Goal: Book appointment/travel/reservation

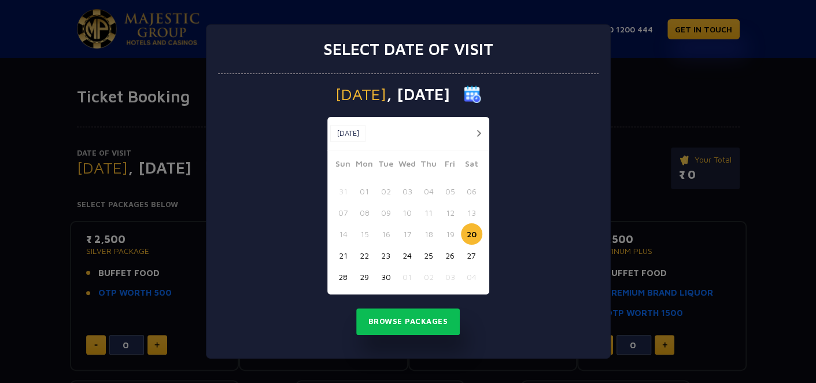
click at [367, 276] on button "29" at bounding box center [364, 276] width 21 height 21
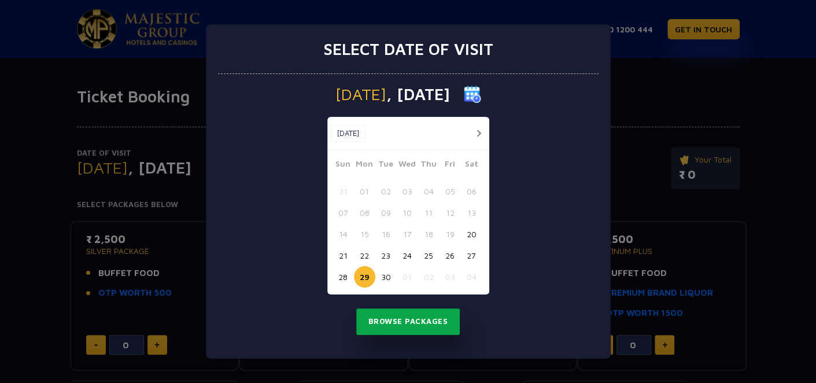
click at [433, 320] on button "Browse Packages" at bounding box center [408, 321] width 104 height 27
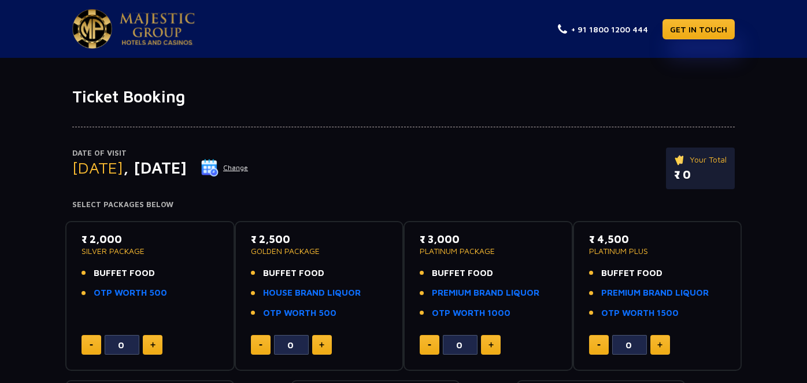
click at [149, 339] on button at bounding box center [153, 345] width 20 height 20
type input "2"
click at [493, 344] on img at bounding box center [491, 345] width 5 height 6
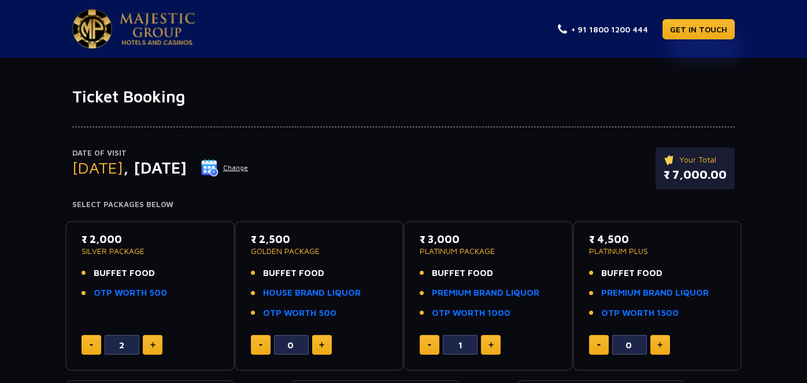
type input "2"
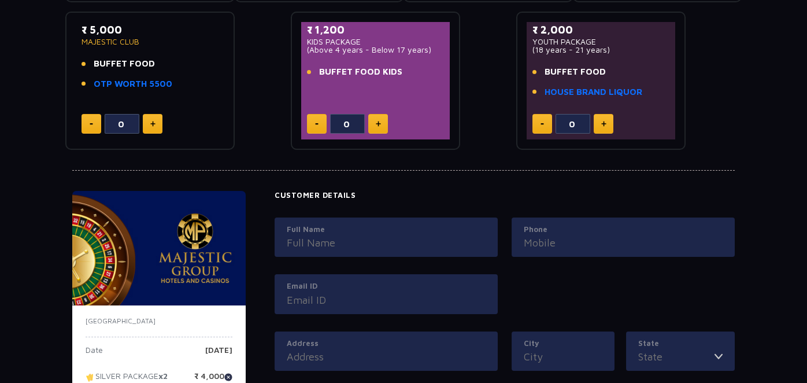
scroll to position [375, 0]
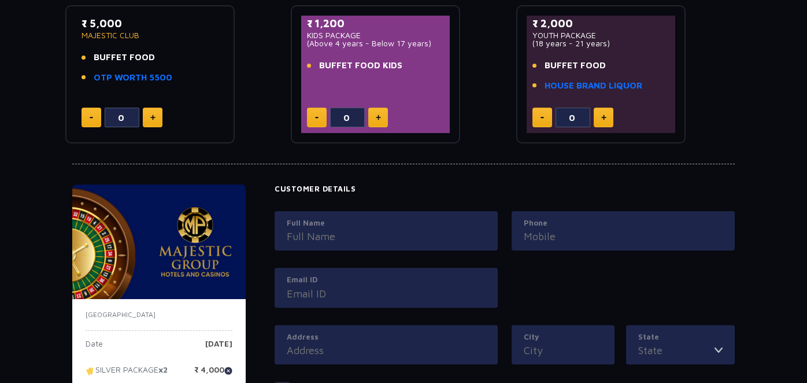
click at [386, 234] on input "Full Name" at bounding box center [386, 236] width 199 height 16
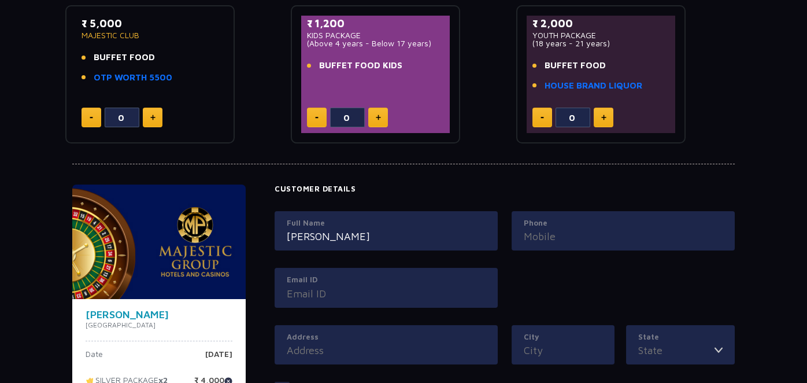
type input "[PERSON_NAME]"
type input "9911011893"
click at [320, 291] on input "Email ID" at bounding box center [386, 294] width 199 height 16
type input "[EMAIL_ADDRESS][DOMAIN_NAME]"
click at [356, 350] on input "Address" at bounding box center [386, 350] width 199 height 16
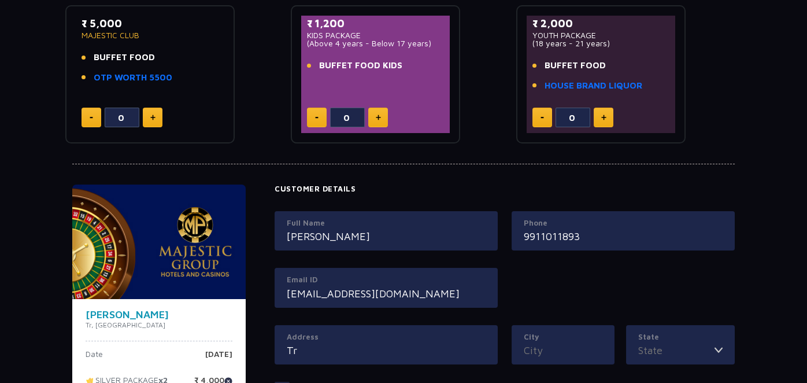
type input "T"
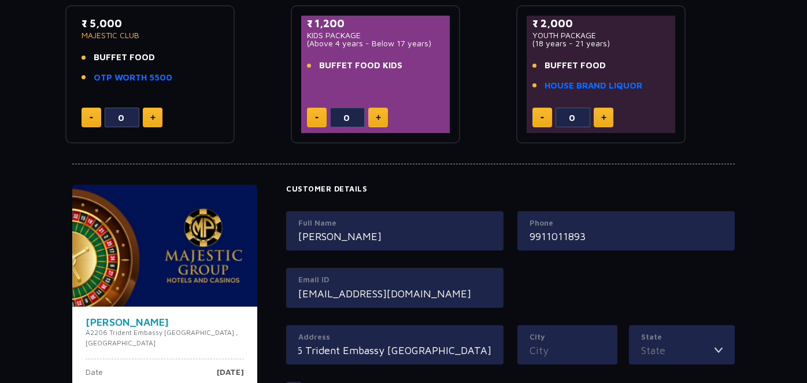
scroll to position [0, 56]
type input "A2206 Trident Embassy [GEOGRAPHIC_DATA]"
click at [565, 344] on input "City" at bounding box center [568, 350] width 76 height 16
type input "Noida"
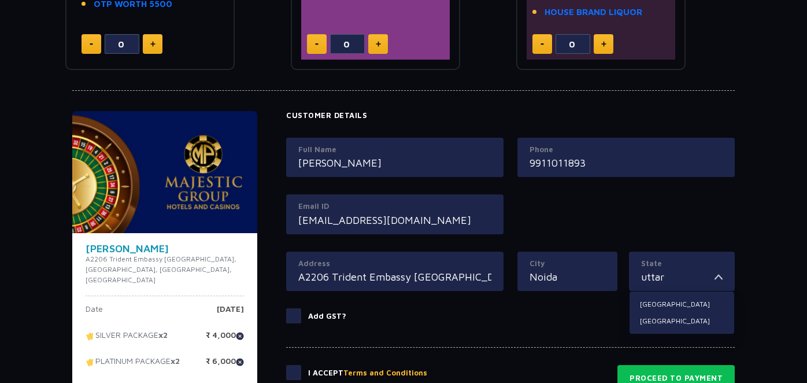
scroll to position [449, 0]
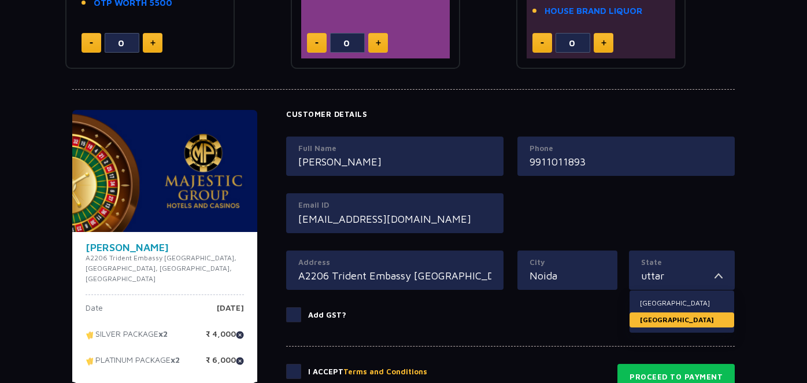
click at [662, 313] on li "[GEOGRAPHIC_DATA]" at bounding box center [682, 319] width 105 height 15
type input "[GEOGRAPHIC_DATA]"
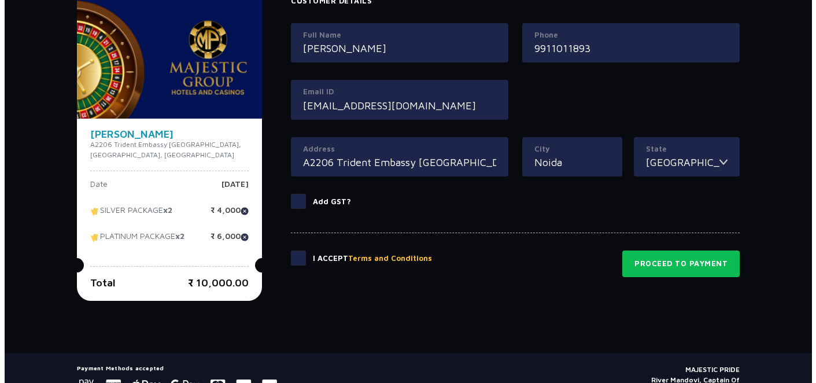
scroll to position [567, 0]
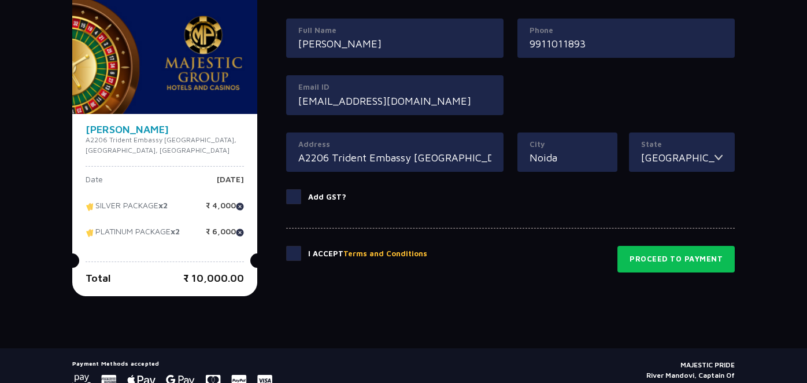
click at [357, 248] on button "Terms and Conditions" at bounding box center [386, 254] width 84 height 12
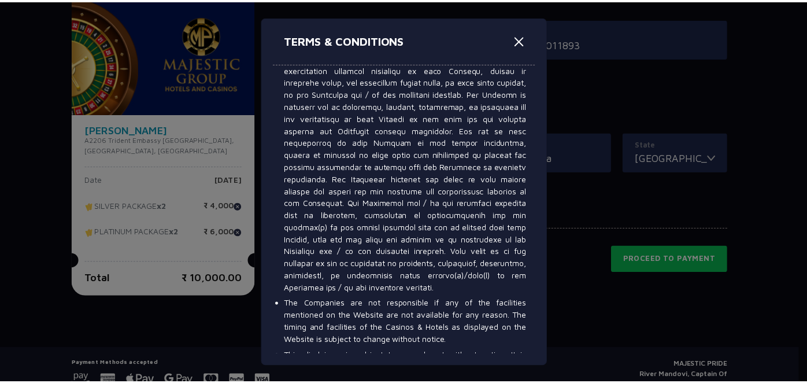
scroll to position [7176, 0]
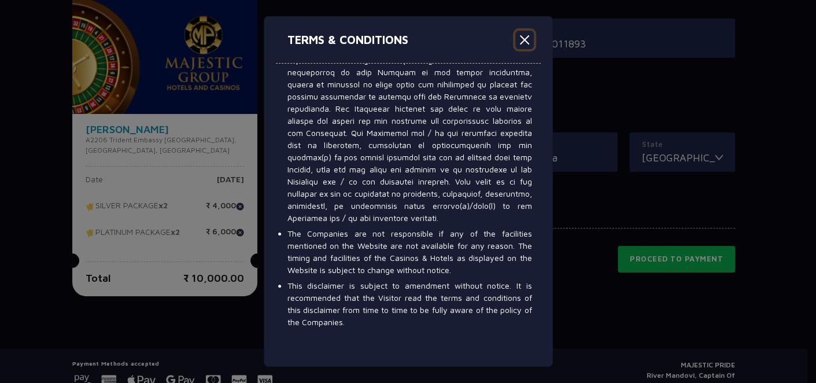
click at [526, 40] on button "Close" at bounding box center [524, 40] width 19 height 19
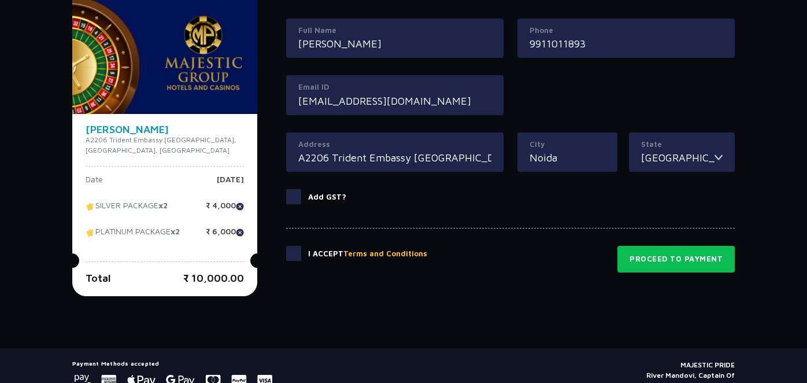
click at [292, 248] on span at bounding box center [293, 253] width 15 height 15
click at [0, 0] on input "checkbox" at bounding box center [0, 0] width 0 height 0
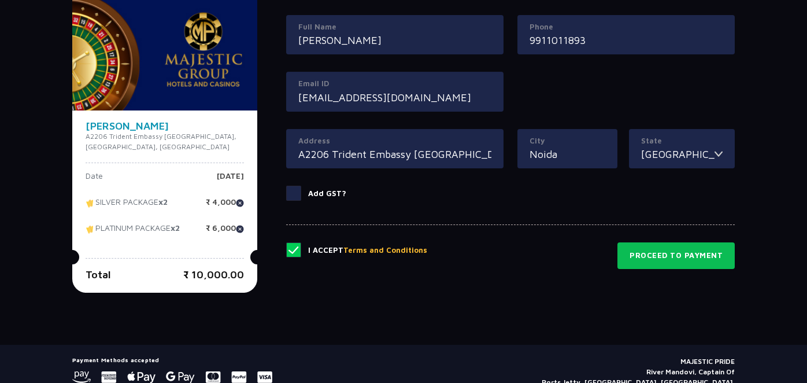
scroll to position [618, 0]
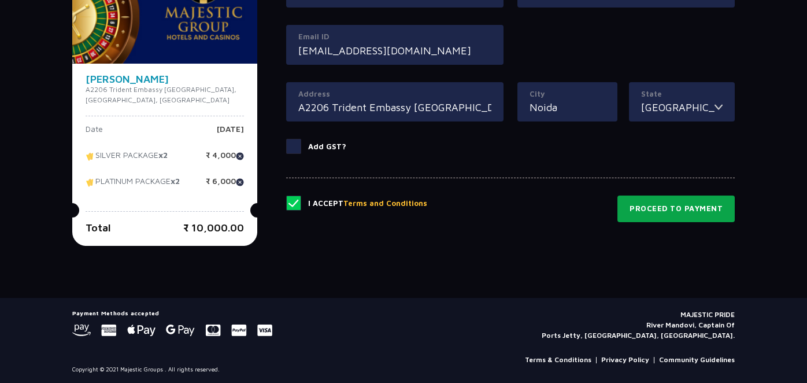
click at [691, 207] on button "Proceed to Payment" at bounding box center [676, 208] width 117 height 27
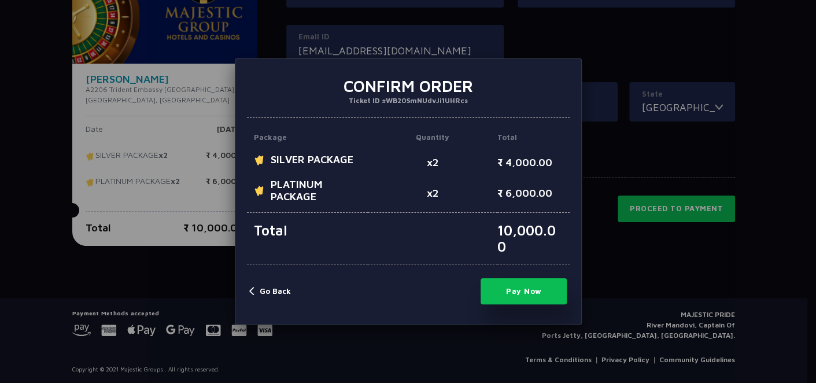
click at [526, 297] on button "Pay Now" at bounding box center [524, 291] width 87 height 26
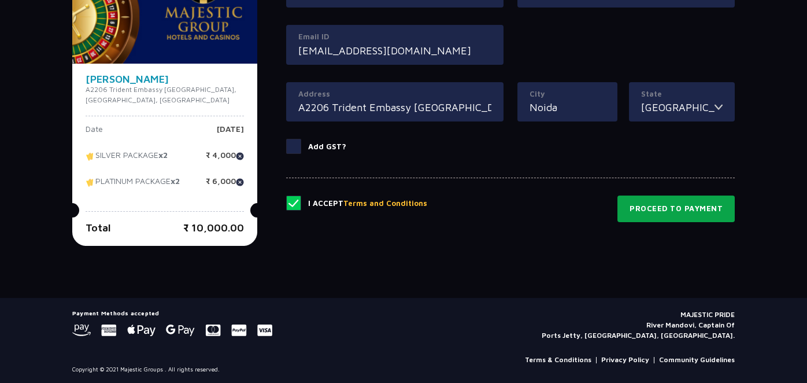
click at [669, 201] on button "Proceed to Payment" at bounding box center [676, 208] width 117 height 27
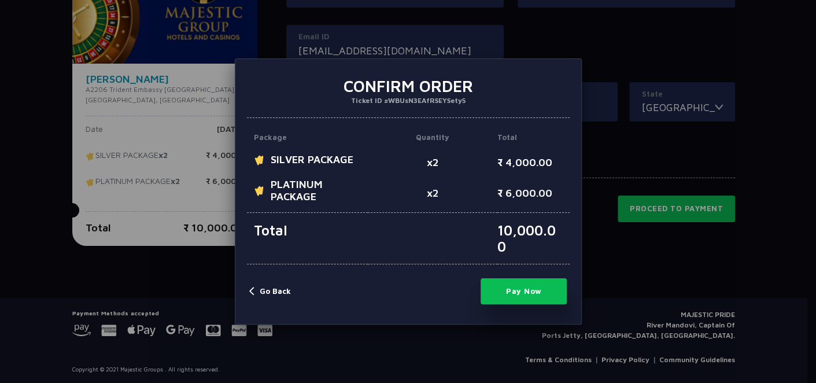
click at [538, 287] on button "Pay Now" at bounding box center [524, 291] width 87 height 26
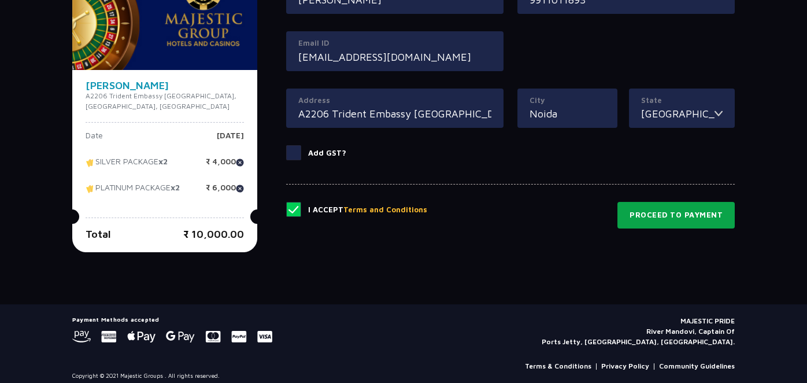
scroll to position [614, 0]
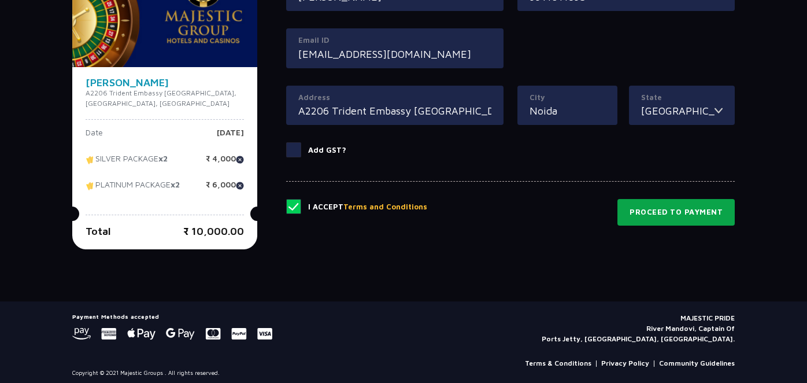
click at [691, 208] on button "Proceed to Payment" at bounding box center [676, 212] width 117 height 27
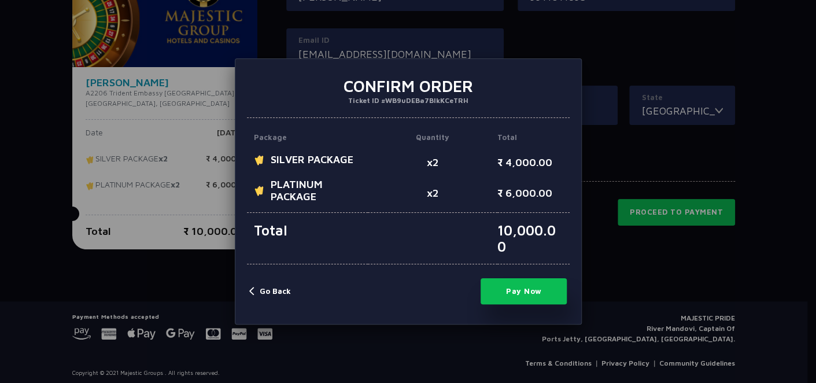
click at [538, 288] on button "Pay Now" at bounding box center [524, 291] width 87 height 26
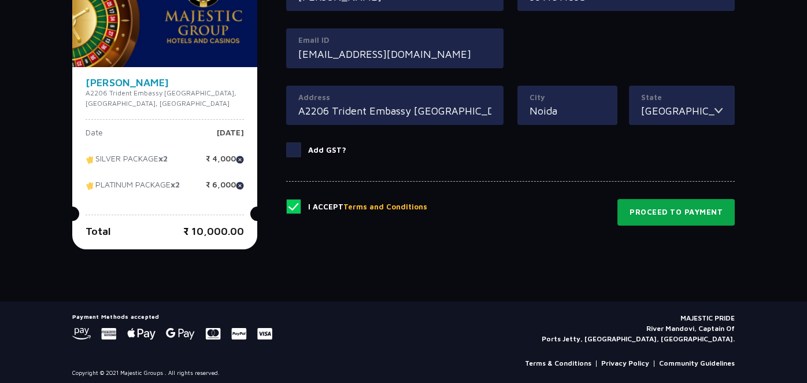
scroll to position [618, 0]
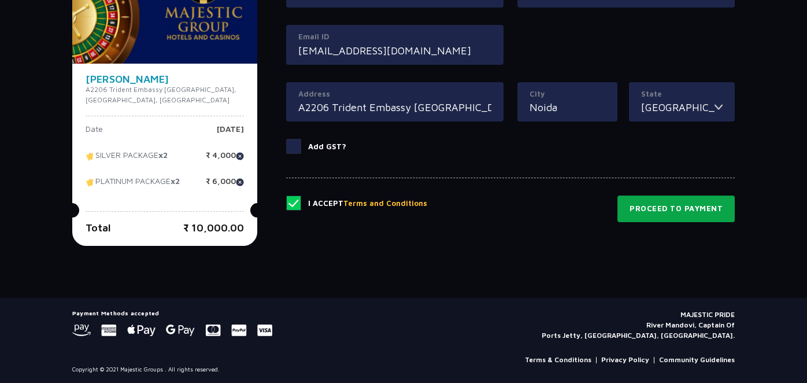
click at [703, 201] on button "Proceed to Payment" at bounding box center [676, 208] width 117 height 27
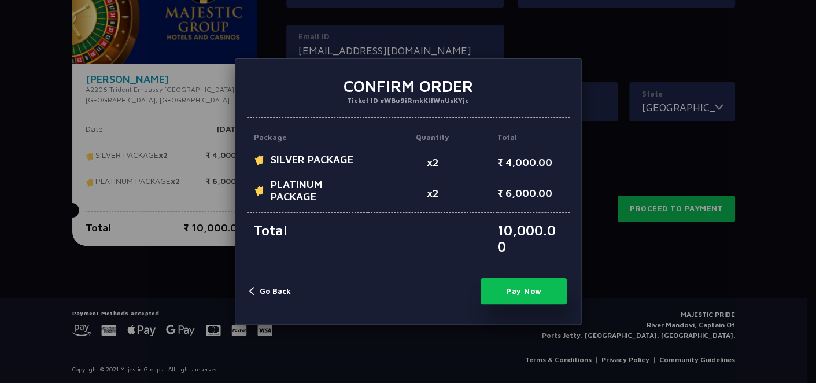
click at [511, 299] on button "Pay Now" at bounding box center [524, 291] width 87 height 26
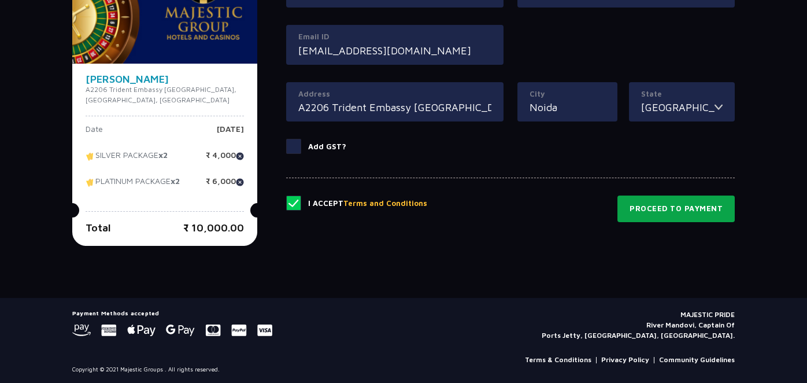
click at [643, 203] on button "Proceed to Payment" at bounding box center [676, 208] width 117 height 27
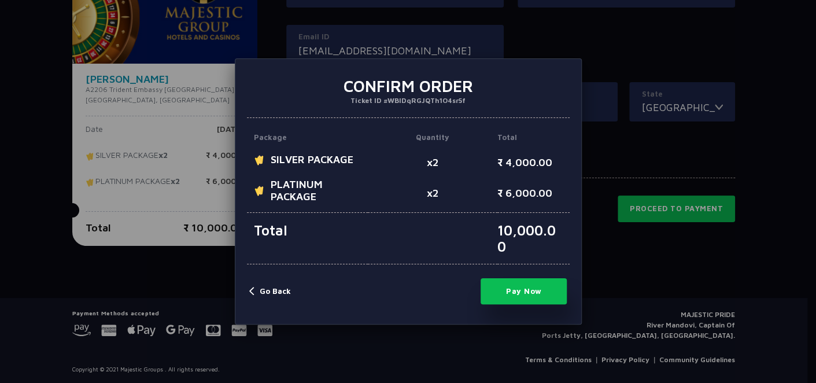
click at [520, 286] on button "Pay Now" at bounding box center [524, 291] width 87 height 26
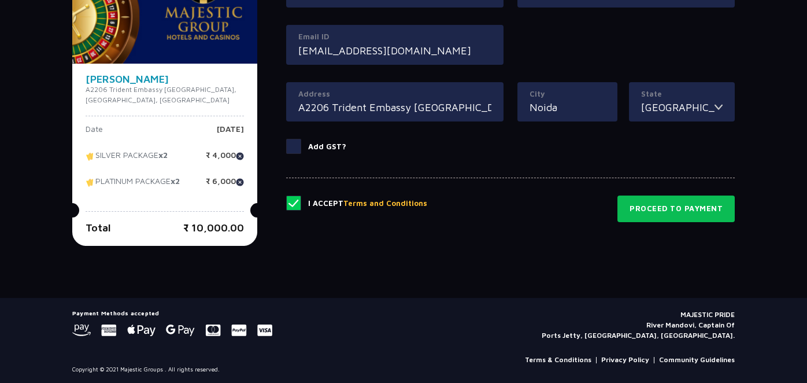
click at [678, 205] on button "Proceed to Payment" at bounding box center [676, 208] width 117 height 27
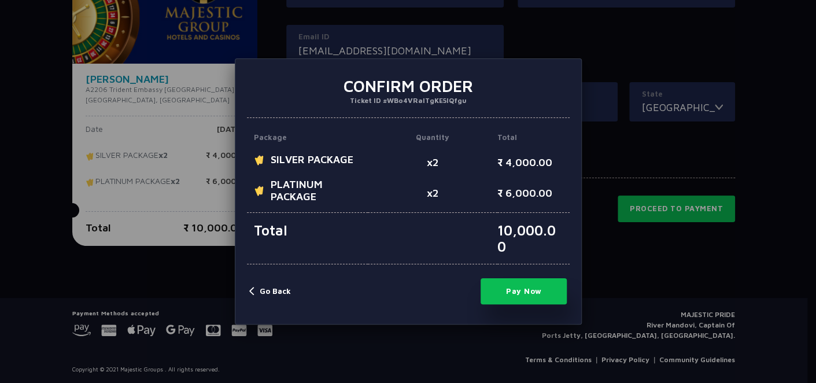
click at [519, 296] on button "Pay Now" at bounding box center [524, 291] width 87 height 26
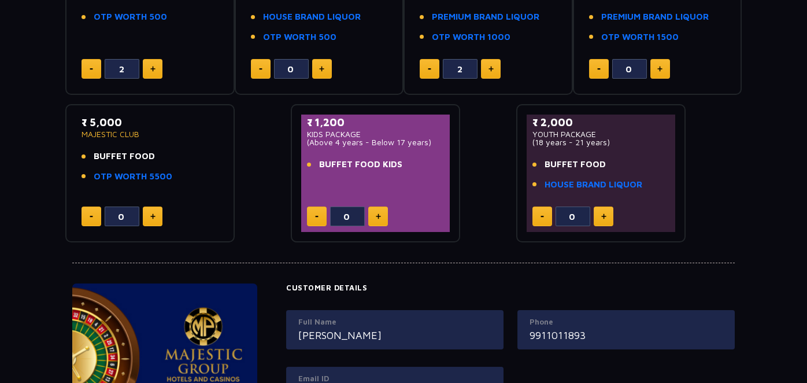
scroll to position [274, 0]
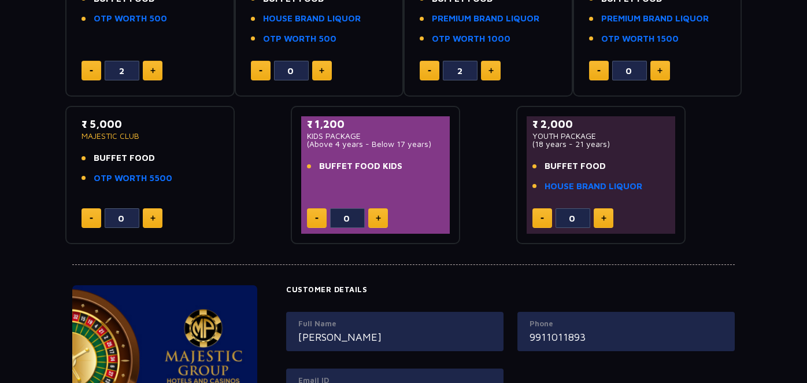
click at [429, 67] on button at bounding box center [430, 71] width 20 height 20
type input "0"
click at [319, 71] on img at bounding box center [321, 71] width 5 height 6
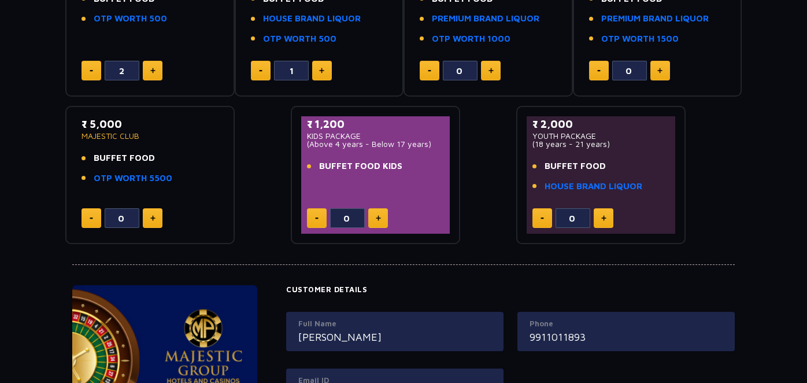
type input "2"
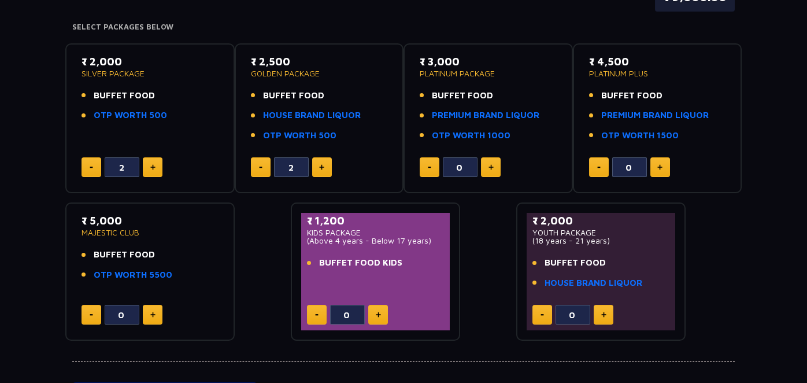
scroll to position [172, 0]
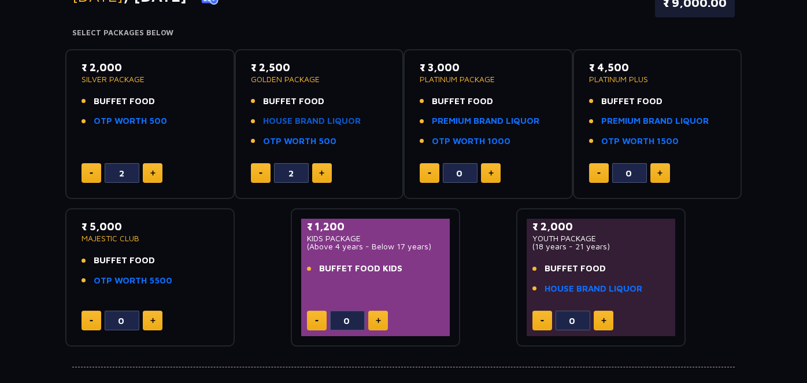
click at [339, 116] on link "HOUSE BRAND LIQUOR" at bounding box center [312, 121] width 98 height 13
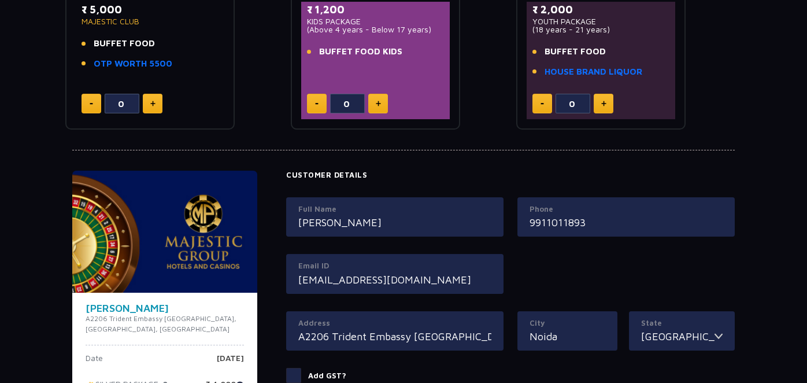
scroll to position [618, 0]
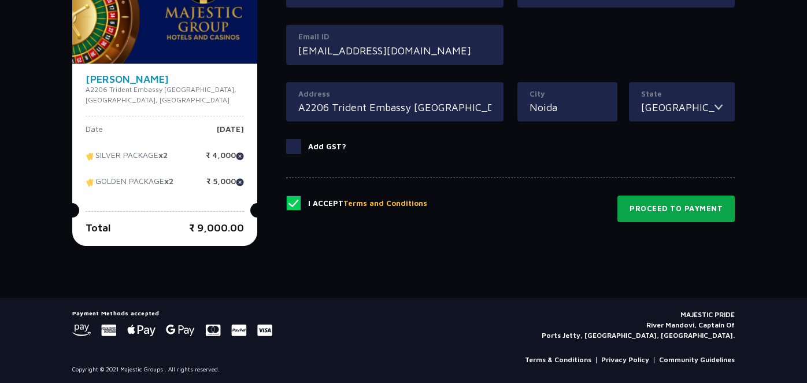
click at [683, 208] on button "Proceed to Payment" at bounding box center [676, 208] width 117 height 27
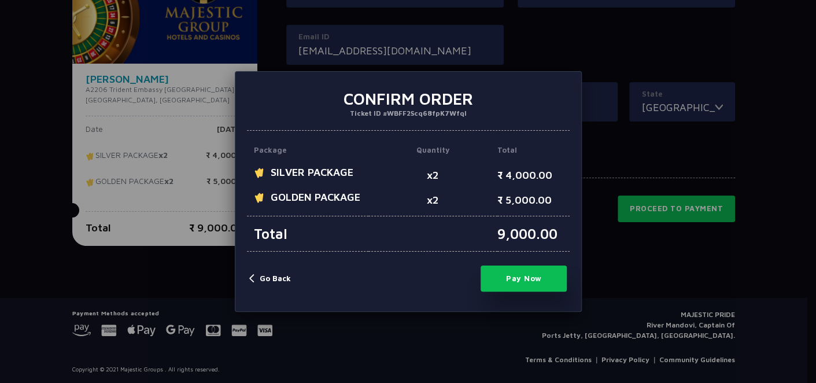
click at [274, 279] on button "Go Back" at bounding box center [270, 279] width 42 height 12
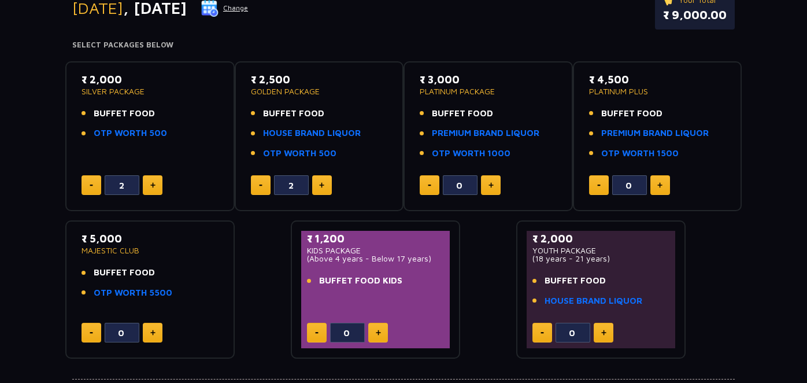
scroll to position [149, 0]
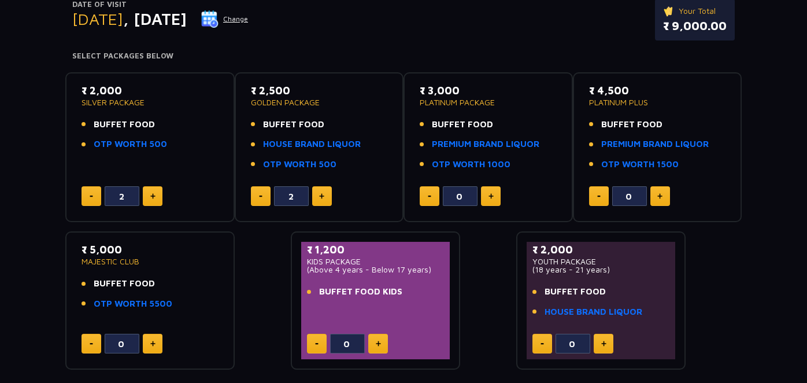
click at [491, 193] on img at bounding box center [491, 196] width 5 height 6
type input "2"
click at [254, 190] on button at bounding box center [261, 196] width 20 height 20
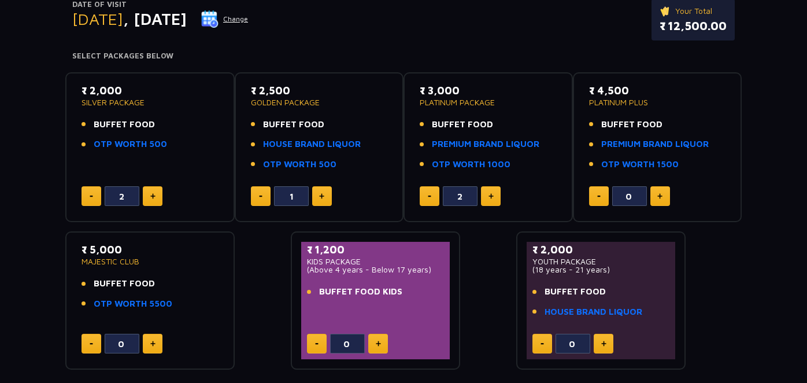
type input "0"
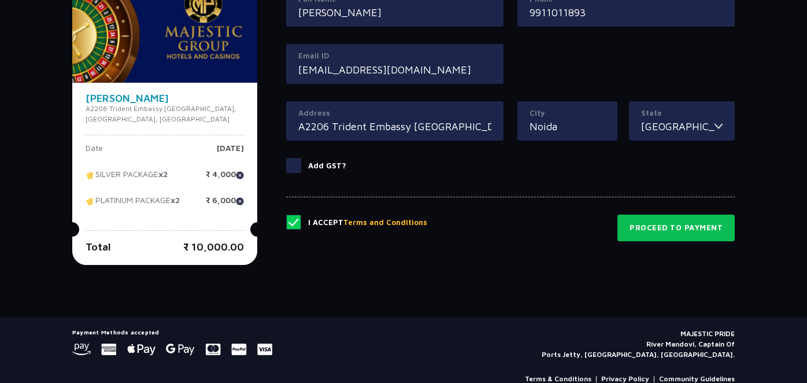
scroll to position [618, 0]
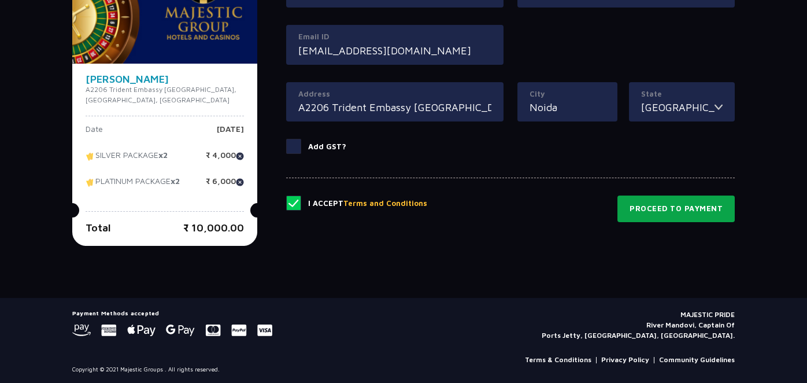
click at [691, 200] on button "Proceed to Payment" at bounding box center [676, 208] width 117 height 27
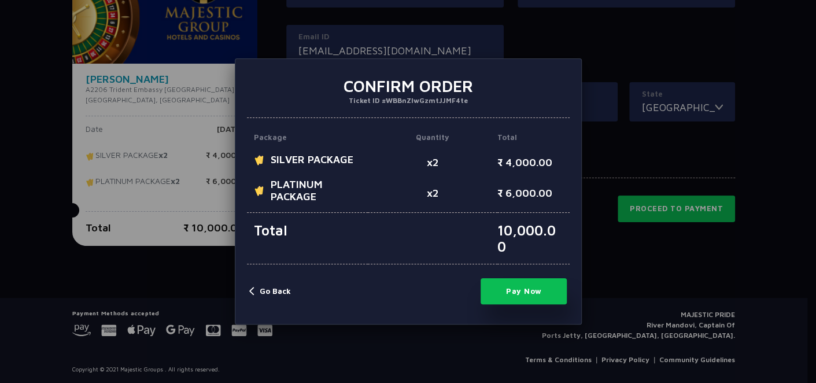
click at [523, 290] on button "Pay Now" at bounding box center [524, 291] width 87 height 26
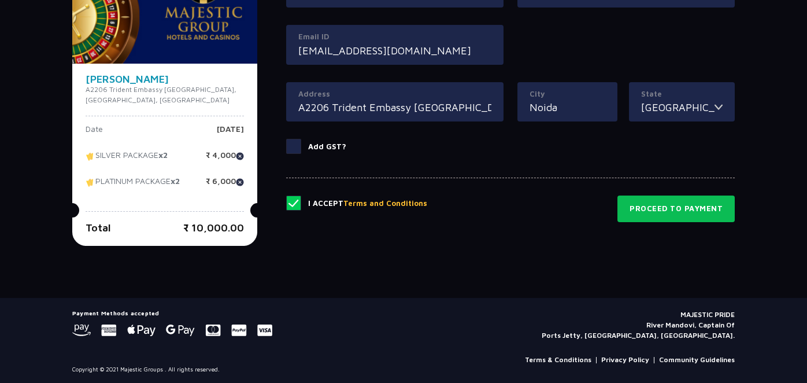
type input "0"
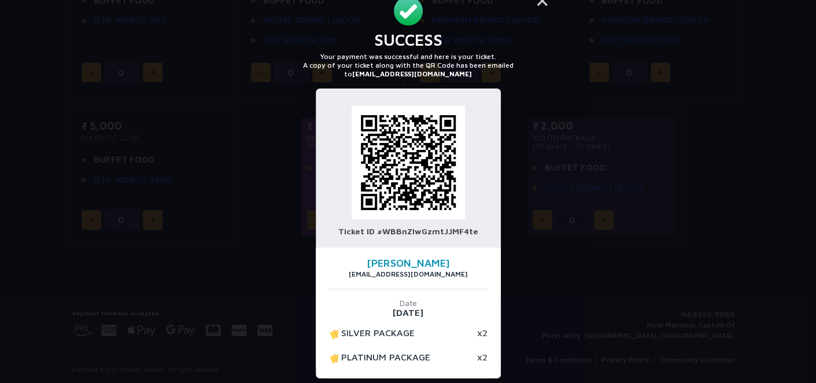
scroll to position [19, 0]
